Goal: Share content: Share content

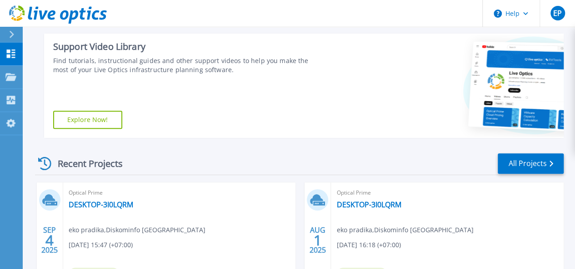
scroll to position [227, 0]
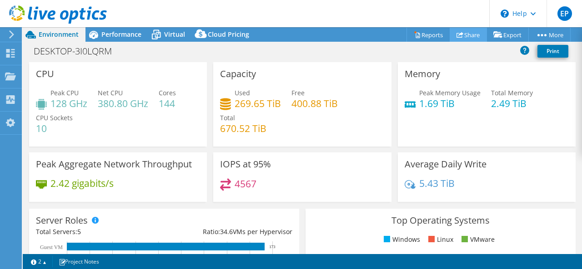
click at [463, 31] on link "Share" at bounding box center [467, 35] width 37 height 14
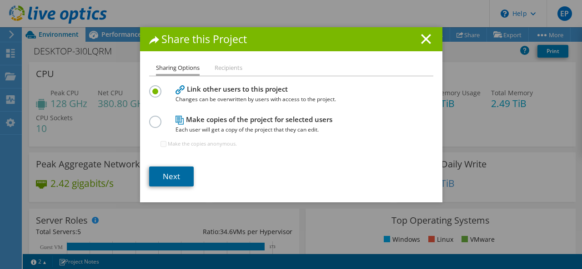
click at [166, 178] on link "Next" at bounding box center [171, 177] width 45 height 20
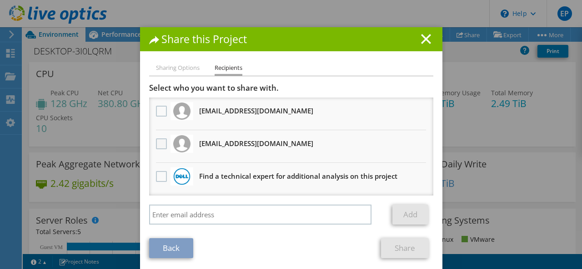
click at [160, 145] on label at bounding box center [162, 144] width 13 height 11
click at [0, 0] on input "checkbox" at bounding box center [0, 0] width 0 height 0
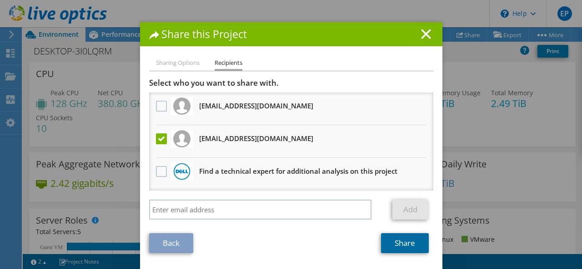
click at [396, 243] on link "Share" at bounding box center [405, 244] width 48 height 20
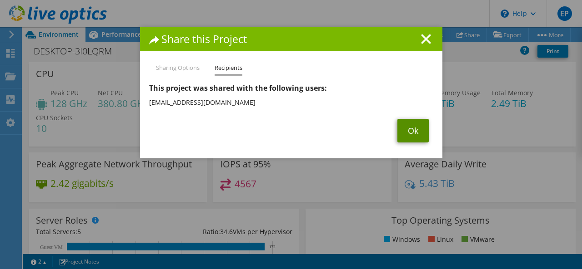
click at [416, 126] on link "Ok" at bounding box center [412, 131] width 31 height 24
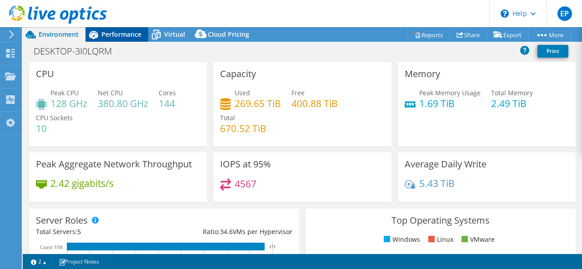
click at [116, 36] on span "Performance" at bounding box center [121, 34] width 40 height 9
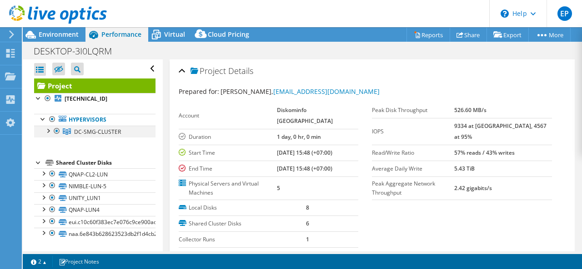
click at [49, 130] on div at bounding box center [47, 130] width 9 height 9
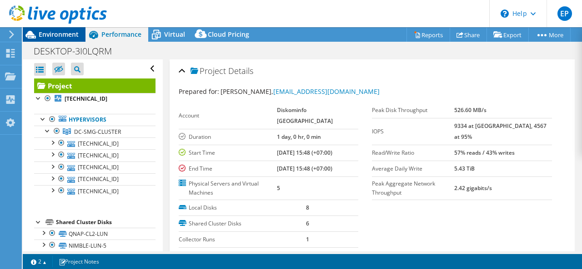
click at [63, 39] on div "Environment" at bounding box center [54, 34] width 63 height 15
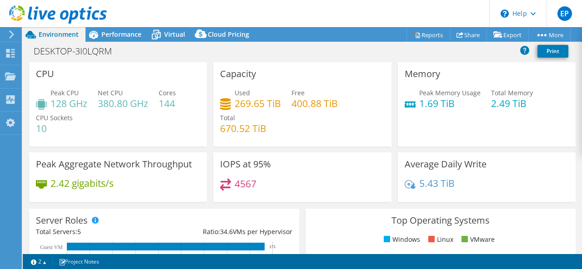
scroll to position [91, 0]
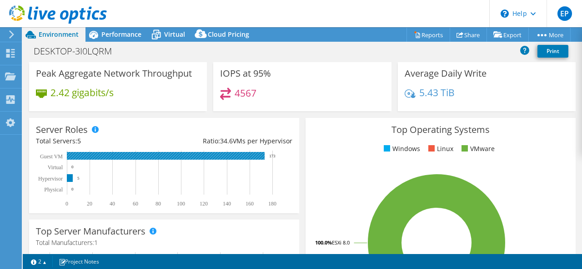
click at [183, 157] on rect at bounding box center [166, 156] width 198 height 8
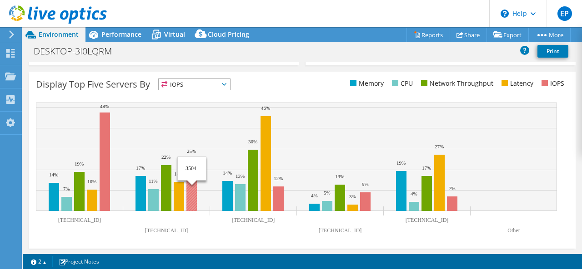
scroll to position [316, 0]
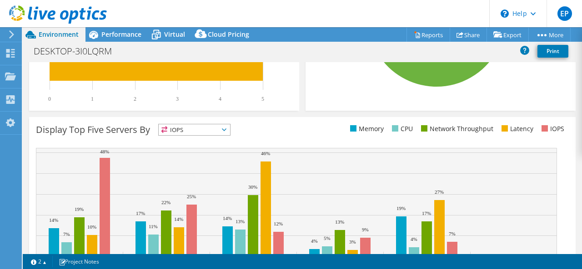
click at [215, 130] on span "IOPS" at bounding box center [194, 130] width 71 height 11
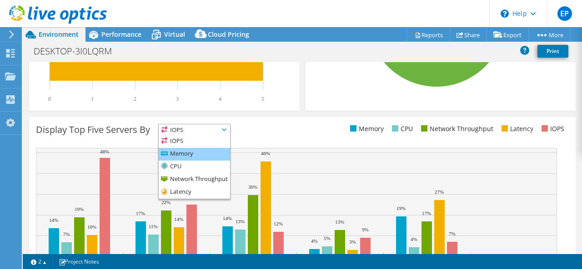
click at [185, 154] on li "Memory" at bounding box center [194, 154] width 71 height 13
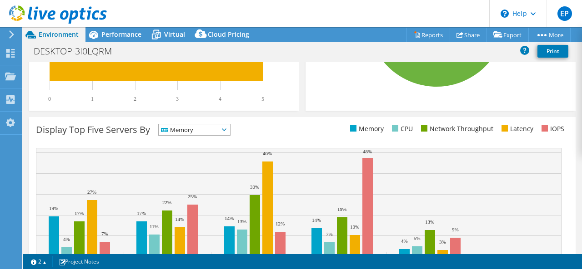
scroll to position [361, 0]
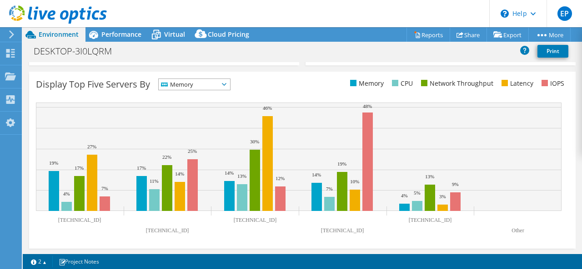
click at [217, 81] on span "Memory" at bounding box center [189, 84] width 60 height 11
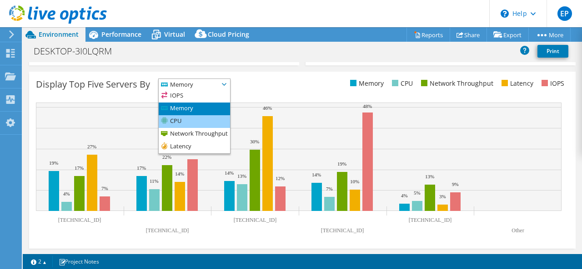
click at [194, 119] on li "CPU" at bounding box center [194, 121] width 71 height 13
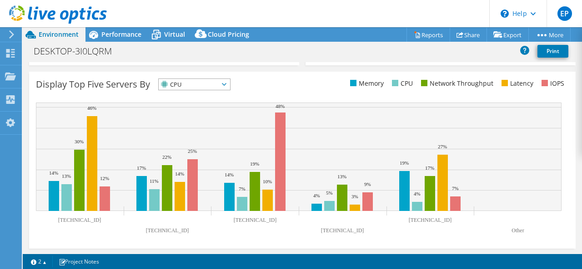
click at [206, 82] on span "CPU" at bounding box center [189, 84] width 60 height 11
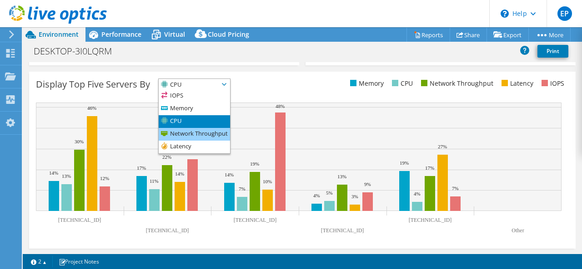
click at [190, 135] on li "Network Throughput" at bounding box center [194, 134] width 71 height 13
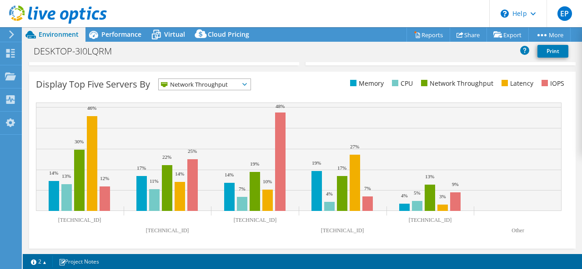
click at [209, 82] on span "Network Throughput" at bounding box center [199, 84] width 80 height 11
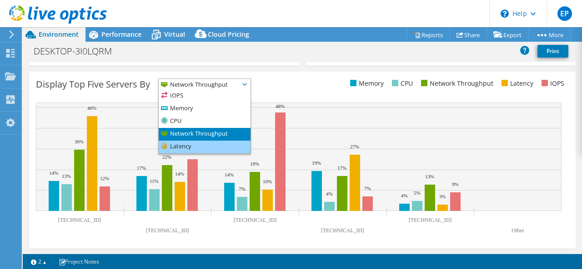
click at [192, 146] on li "Latency" at bounding box center [205, 147] width 92 height 13
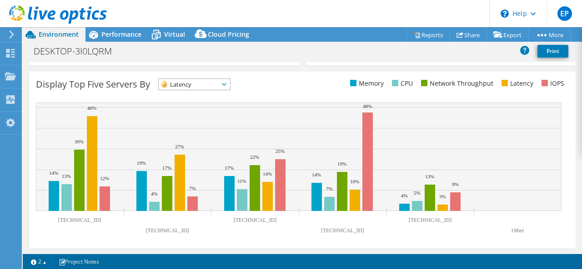
click at [190, 82] on span "Latency" at bounding box center [189, 84] width 60 height 11
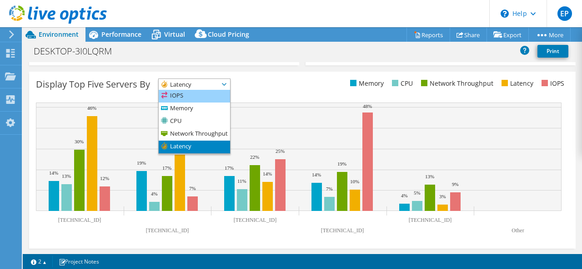
click at [189, 97] on li "IOPS" at bounding box center [194, 96] width 71 height 13
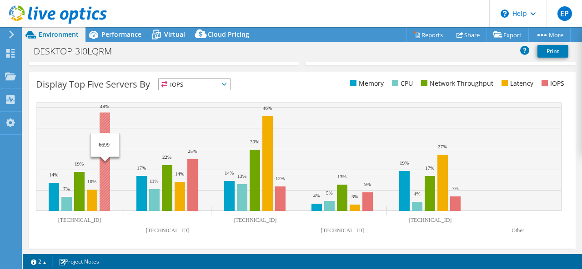
click at [105, 148] on rect at bounding box center [105, 162] width 10 height 99
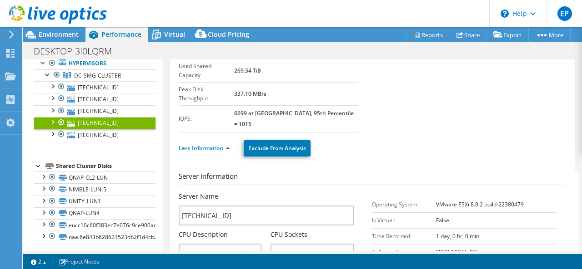
scroll to position [0, 0]
